Goal: Check status

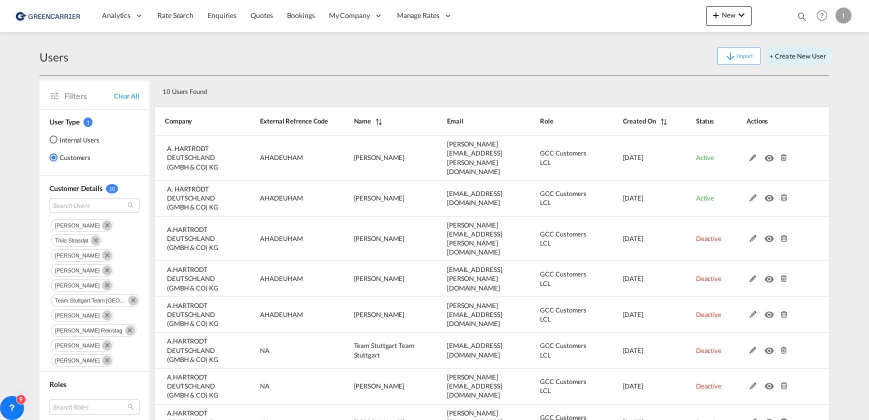
click at [294, 14] on span "Bookings" at bounding box center [301, 15] width 28 height 8
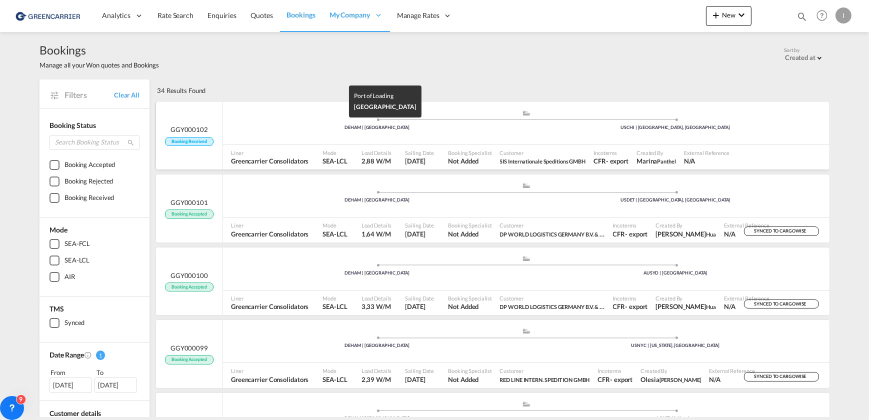
click at [280, 128] on div "DEHAM | [GEOGRAPHIC_DATA]" at bounding box center [377, 127] width 298 height 6
click at [49, 195] on div at bounding box center [54, 198] width 10 height 10
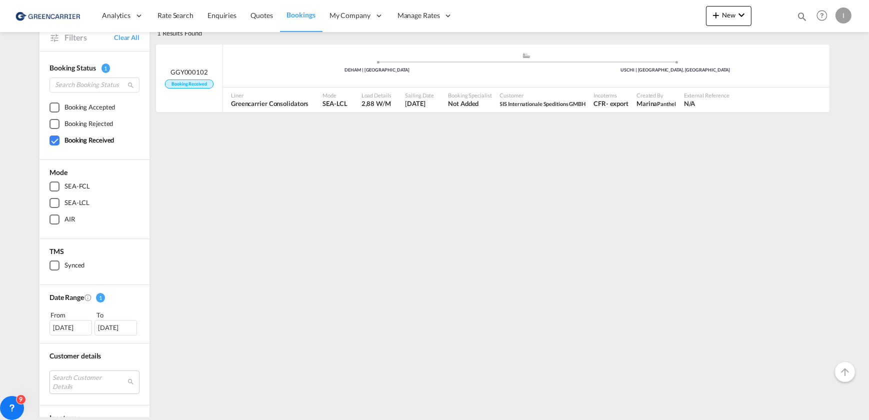
scroll to position [90, 0]
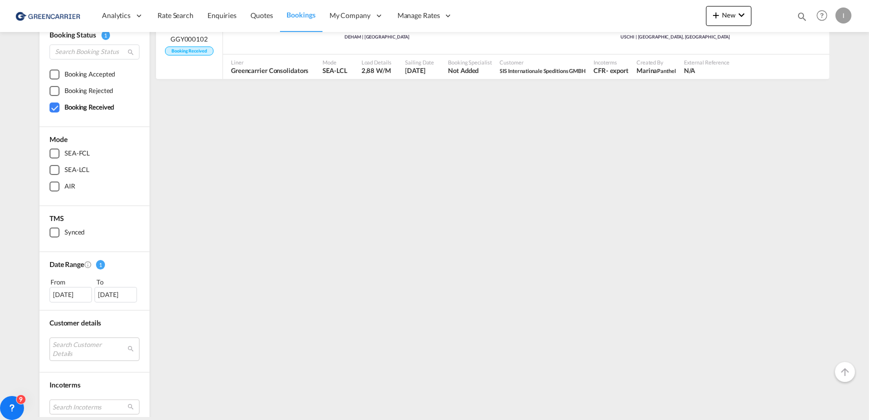
click at [105, 292] on div "[DATE]" at bounding box center [115, 294] width 42 height 15
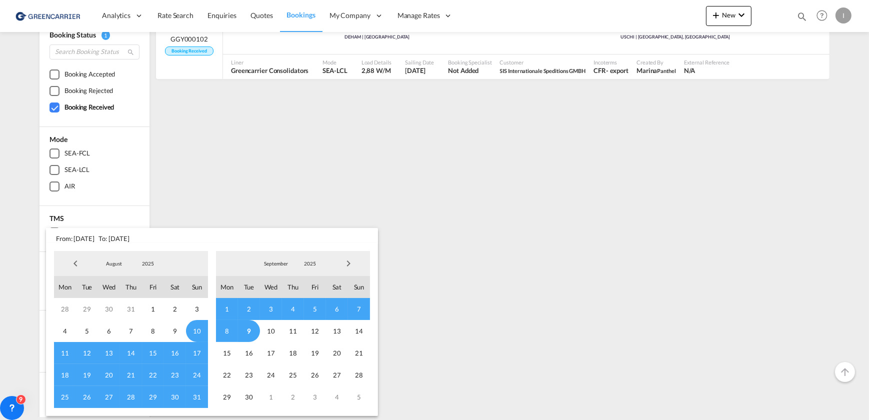
click at [247, 331] on span "9" at bounding box center [249, 331] width 22 height 22
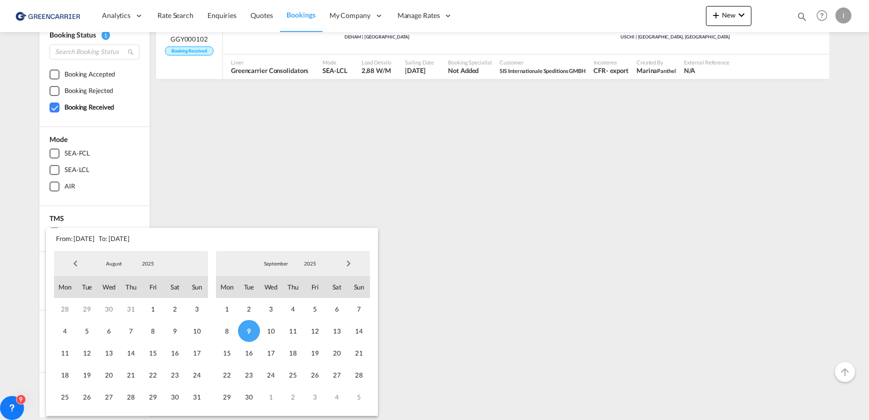
click at [248, 332] on span "9" at bounding box center [249, 331] width 22 height 22
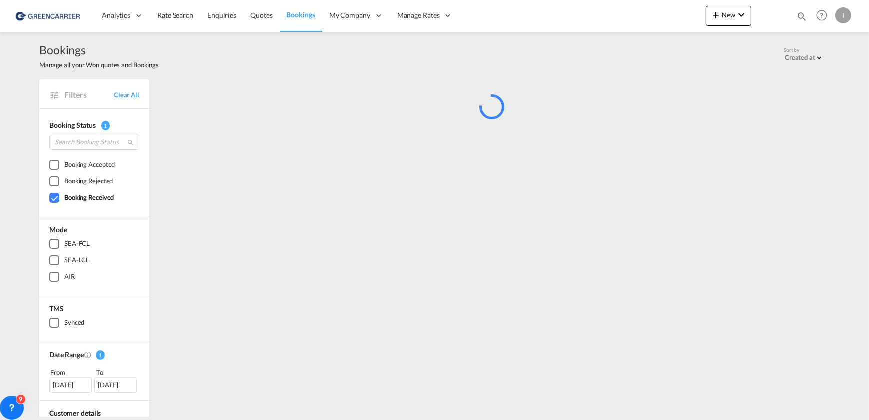
scroll to position [0, 0]
